Goal: Information Seeking & Learning: Learn about a topic

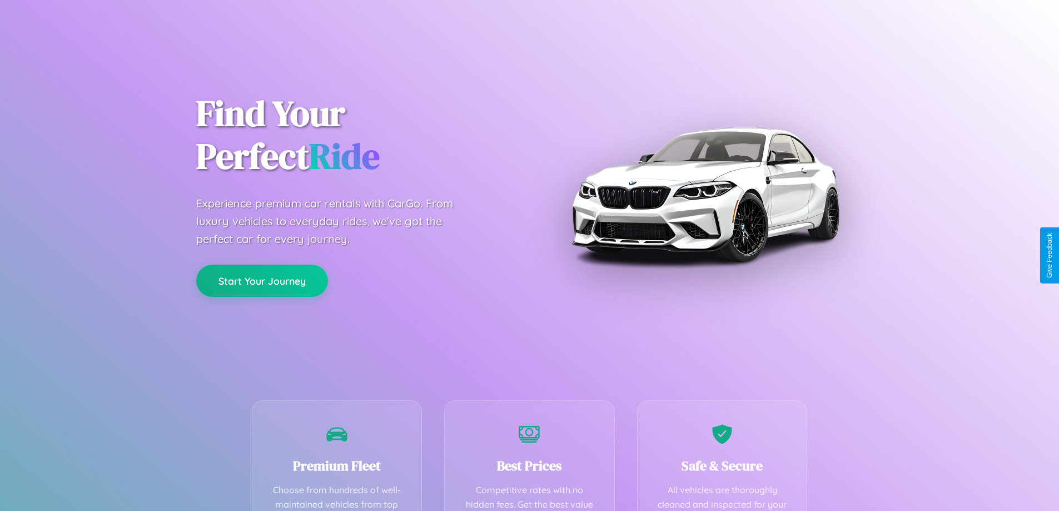
scroll to position [324, 0]
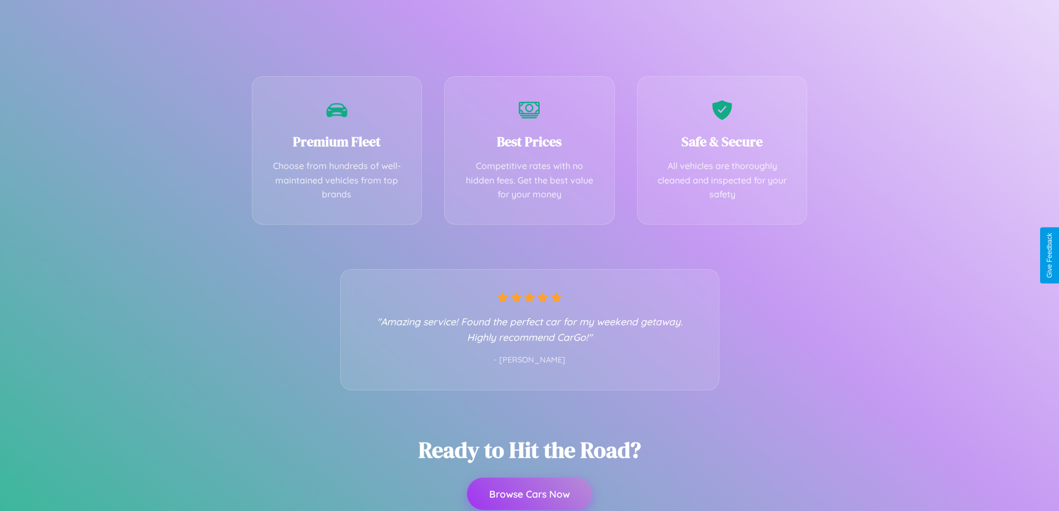
click at [529, 494] on button "Browse Cars Now" at bounding box center [529, 494] width 125 height 32
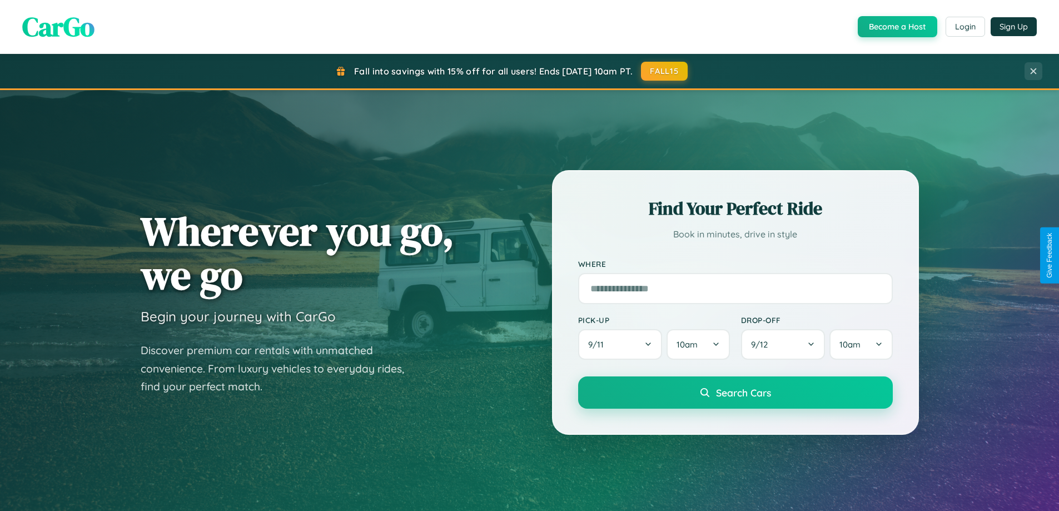
scroll to position [2140, 0]
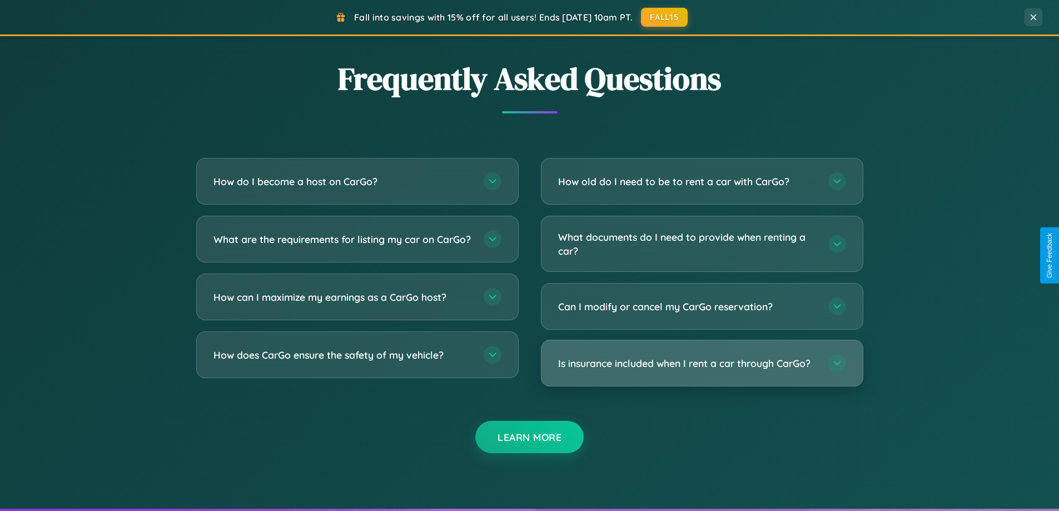
click at [702, 363] on h3 "Is insurance included when I rent a car through CarGo?" at bounding box center [687, 363] width 259 height 14
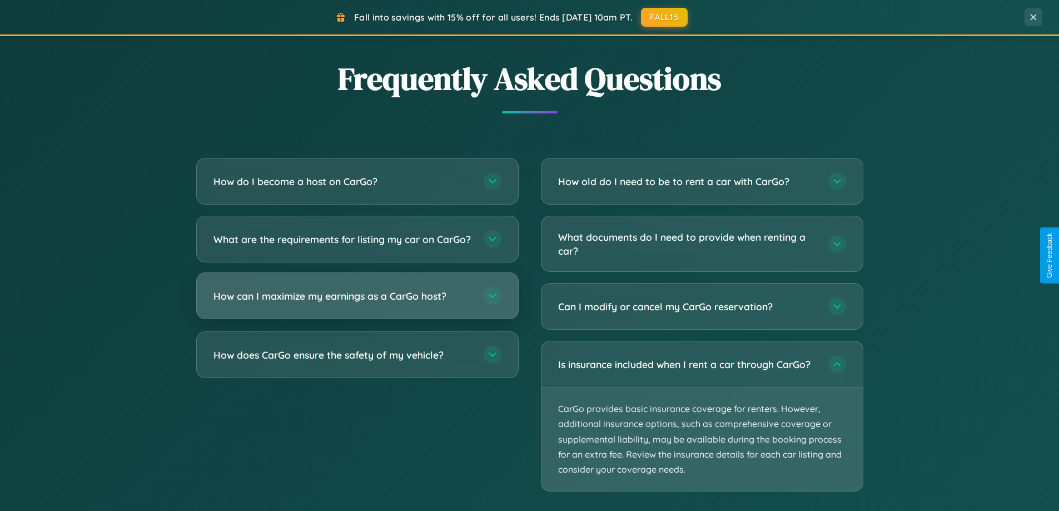
click at [357, 303] on h3 "How can I maximize my earnings as a CarGo host?" at bounding box center [343, 296] width 259 height 14
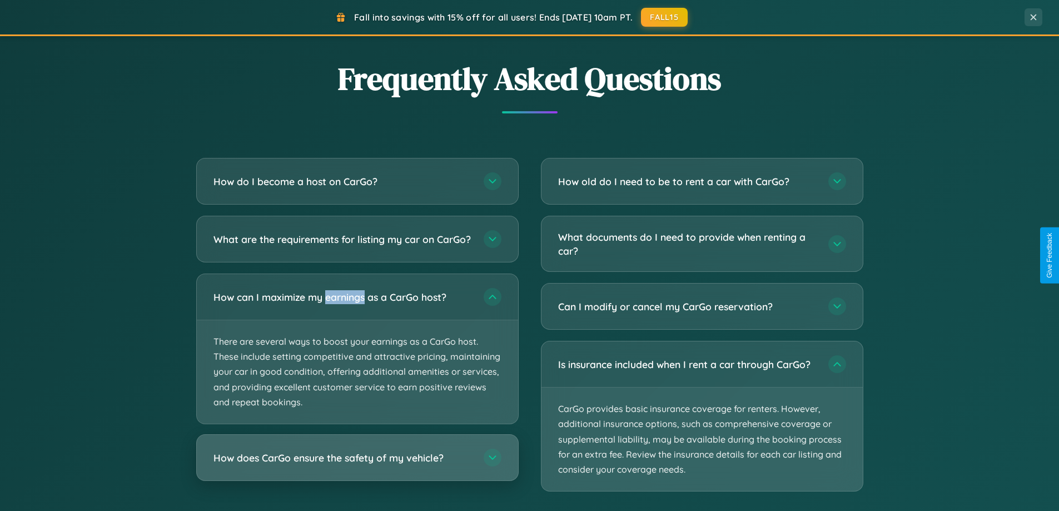
click at [357, 465] on h3 "How does CarGo ensure the safety of my vehicle?" at bounding box center [343, 458] width 259 height 14
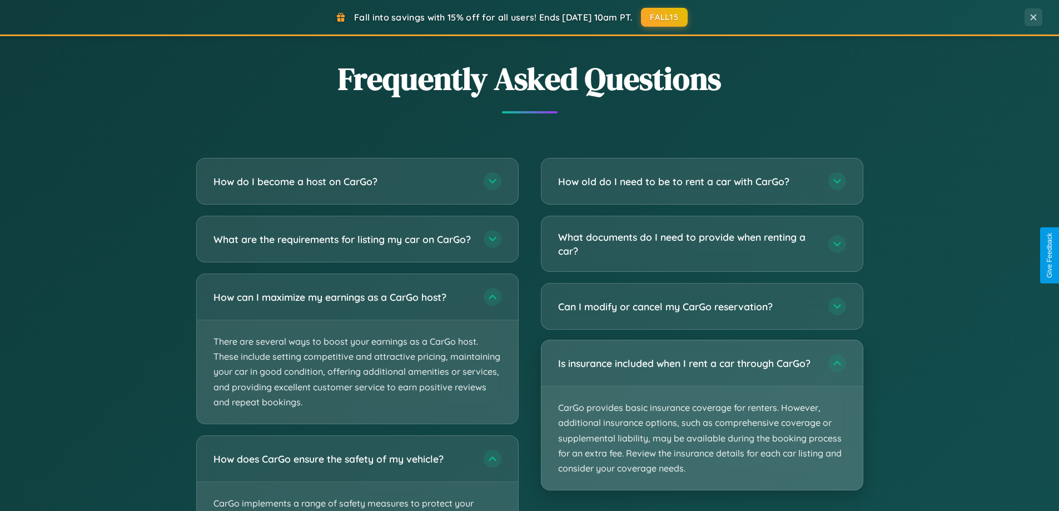
click at [702, 416] on p "CarGo provides basic insurance coverage for renters. However, additional insura…" at bounding box center [702, 438] width 321 height 103
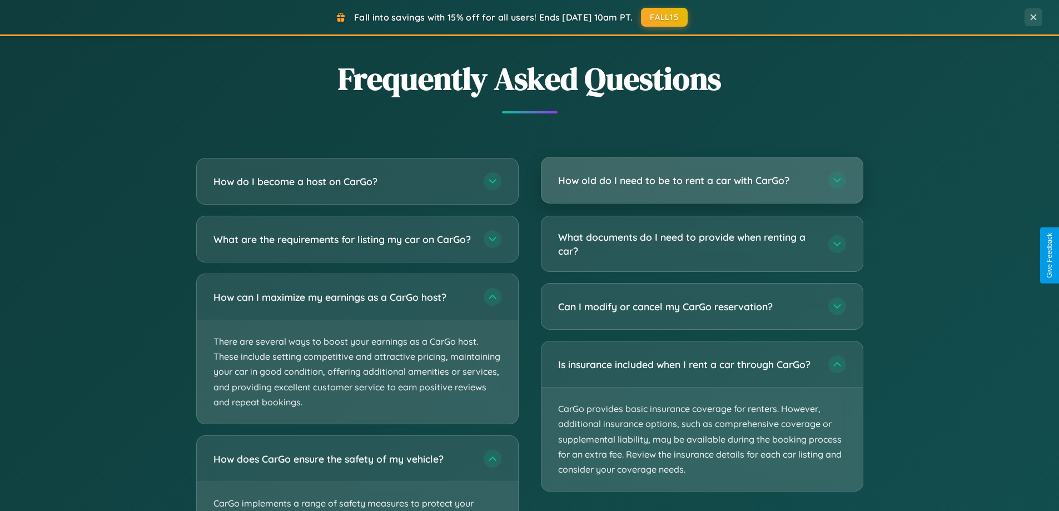
click at [702, 180] on h3 "How old do I need to be to rent a car with CarGo?" at bounding box center [687, 181] width 259 height 14
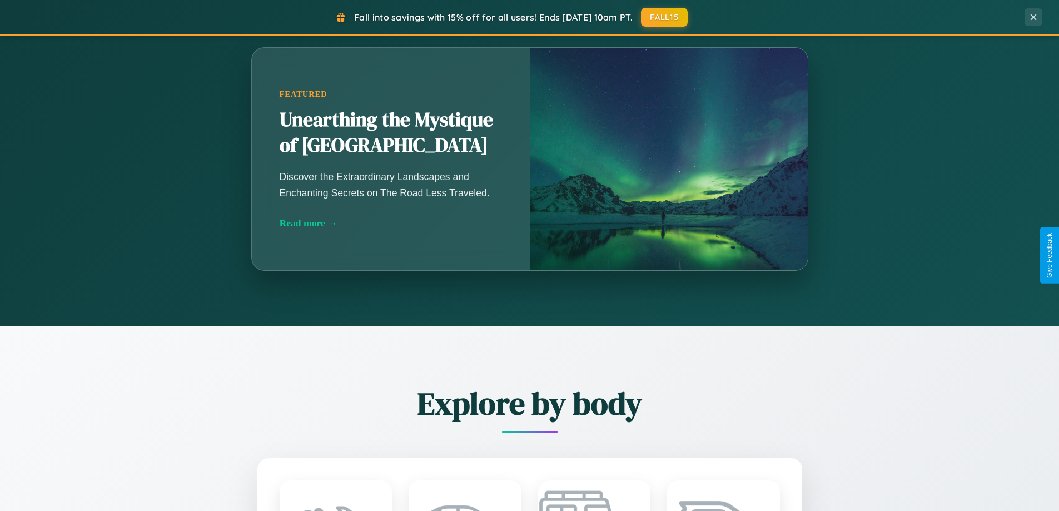
scroll to position [979, 0]
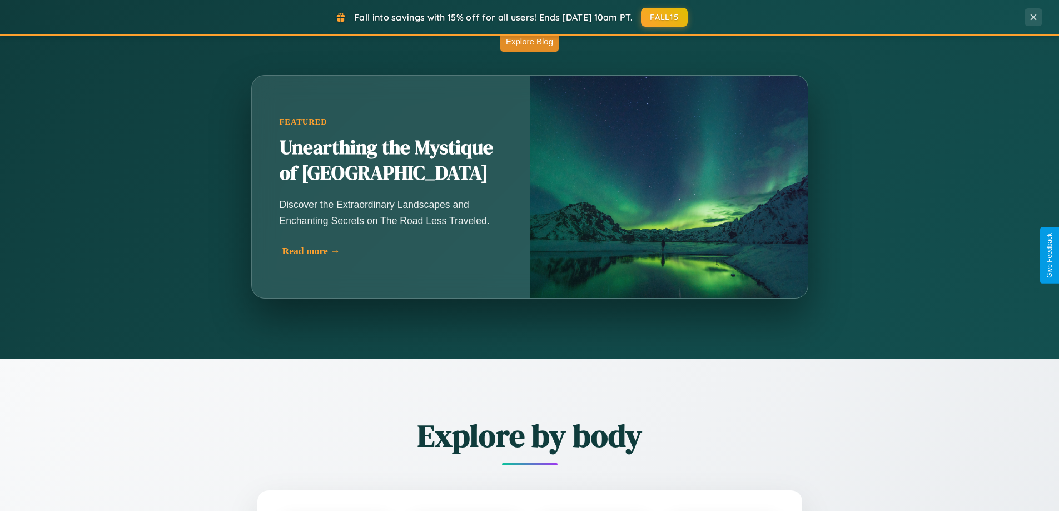
click at [391, 251] on div "Read more →" at bounding box center [394, 251] width 222 height 12
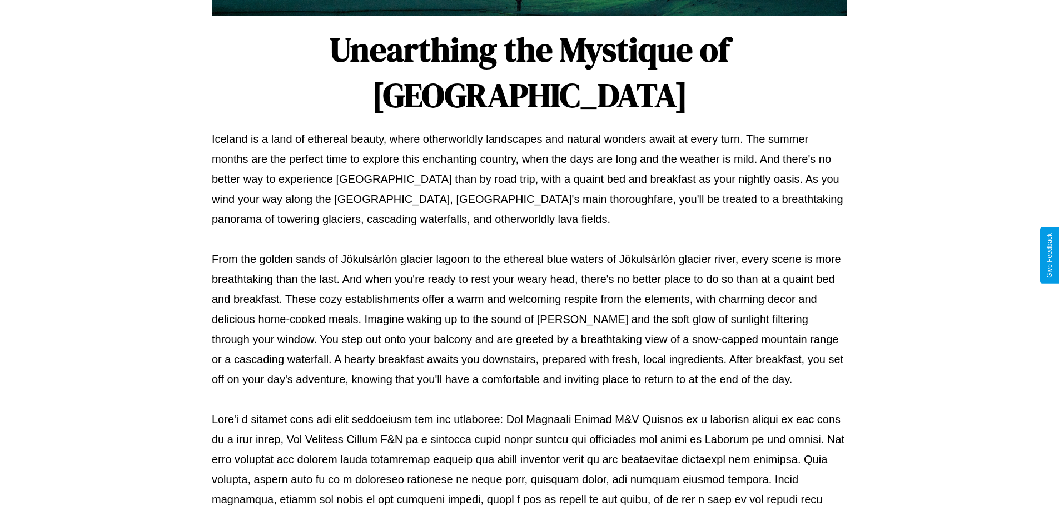
scroll to position [360, 0]
